Goal: Information Seeking & Learning: Learn about a topic

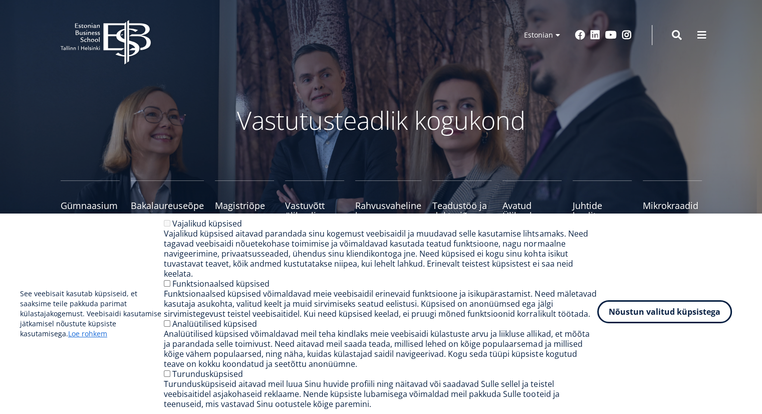
click at [699, 317] on button "Nõustun valitud küpsistega" at bounding box center [664, 311] width 135 height 23
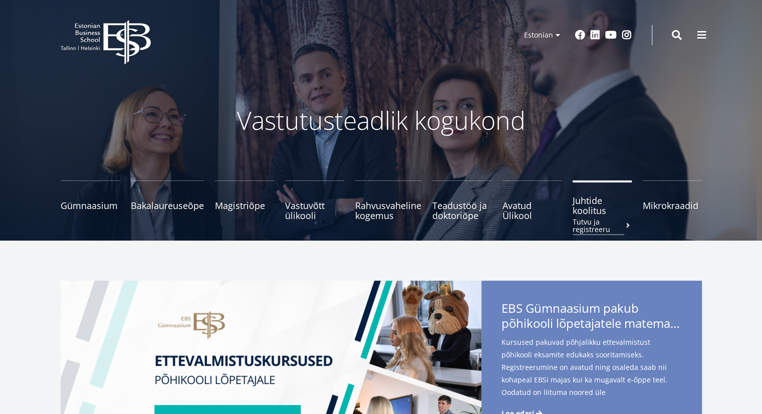
click at [584, 210] on span "Juhtide koolitus Tutvu ja registreeru" at bounding box center [601, 205] width 59 height 20
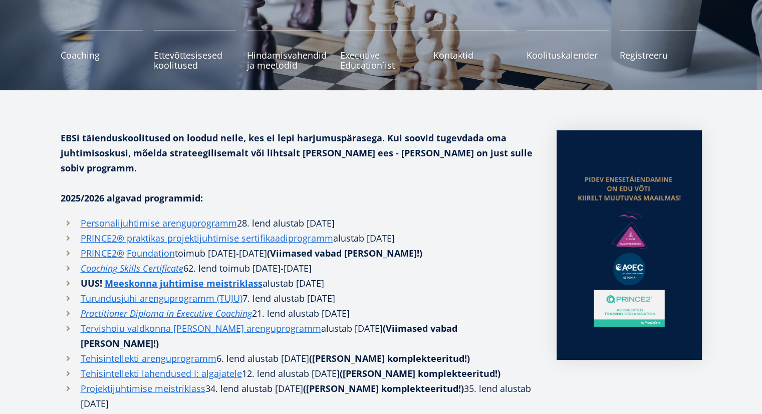
scroll to position [200, 0]
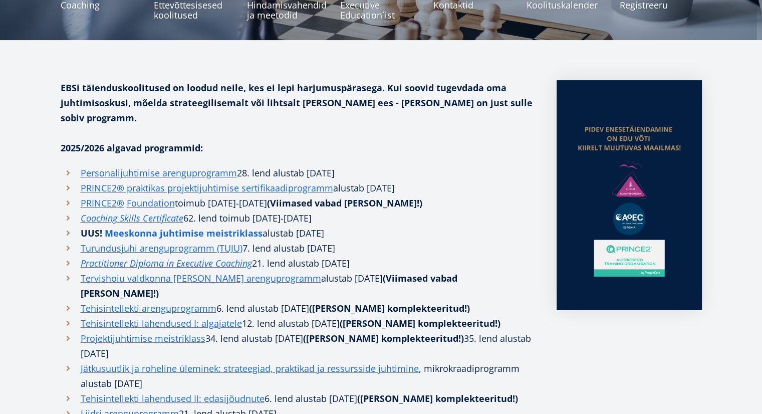
click at [240, 227] on strong "Meeskonna juhtimise meistriklass" at bounding box center [184, 233] width 158 height 12
click at [319, 180] on link "PRINCE2® praktikas projektijuhtimise sertifikaadiprogramm" at bounding box center [207, 187] width 252 height 15
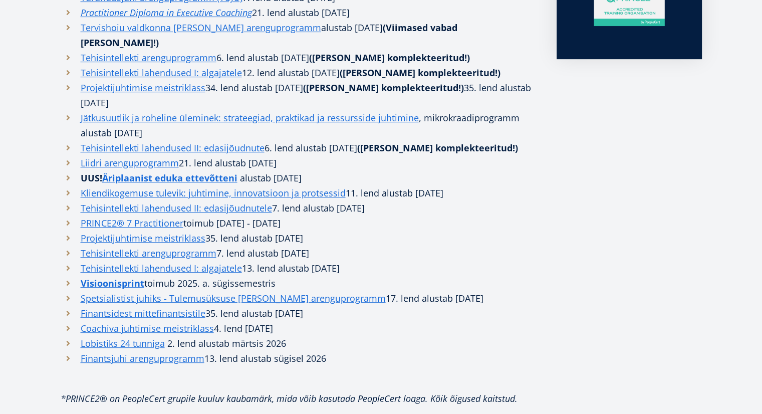
scroll to position [351, 0]
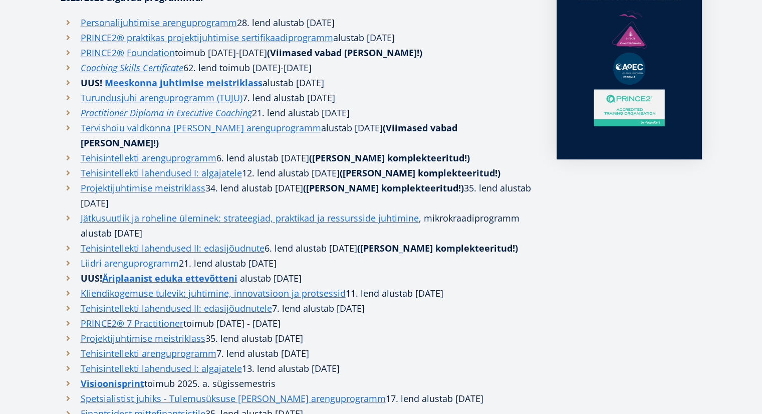
click at [142, 255] on link "Liidri arenguprogramm" at bounding box center [130, 262] width 98 height 15
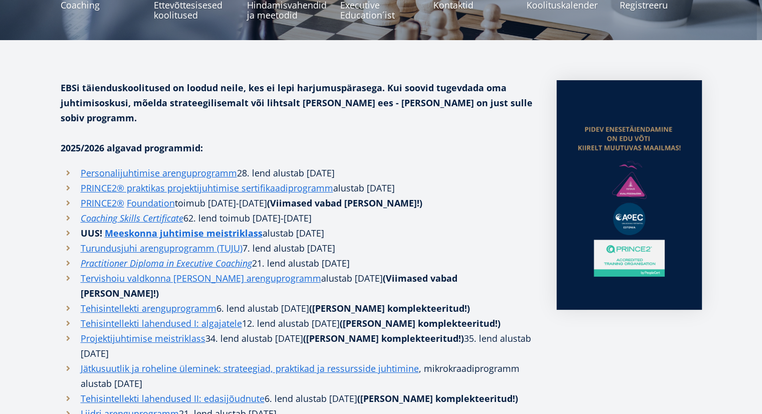
scroll to position [150, 0]
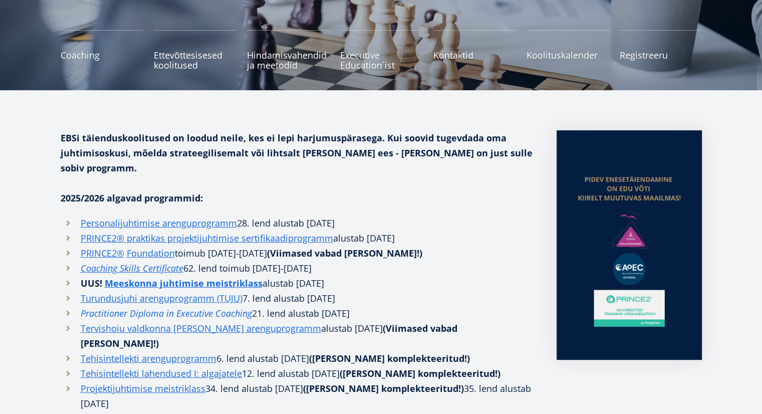
click at [148, 307] on em "Practitioner Diploma in Executive Coaching" at bounding box center [166, 313] width 171 height 12
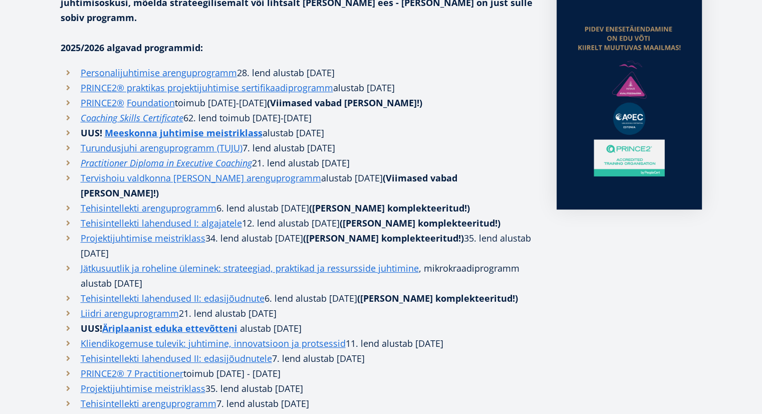
scroll to position [401, 0]
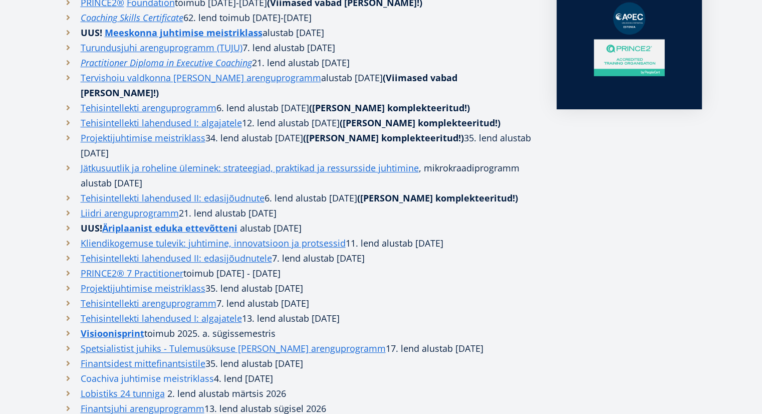
click at [150, 371] on link "Coachiva juhtimise meistriklass" at bounding box center [147, 378] width 133 height 15
